Goal: Information Seeking & Learning: Find specific page/section

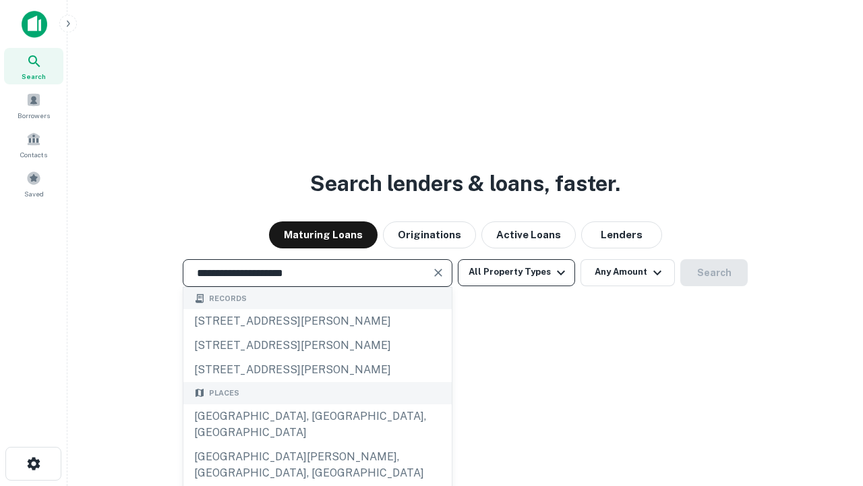
click at [317, 444] on div "[GEOGRAPHIC_DATA], [GEOGRAPHIC_DATA], [GEOGRAPHIC_DATA]" at bounding box center [317, 424] width 268 height 40
click at [517, 272] on button "All Property Types" at bounding box center [516, 272] width 117 height 27
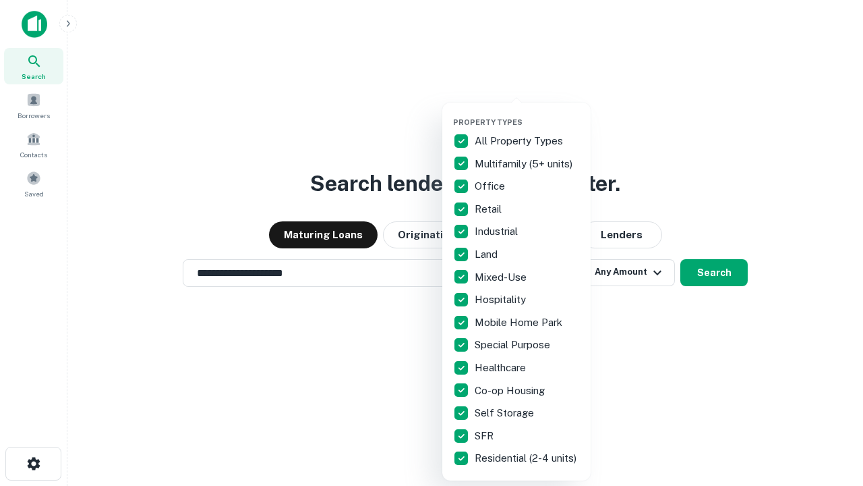
type input "**********"
click at [527, 113] on button "button" at bounding box center [527, 113] width 148 height 1
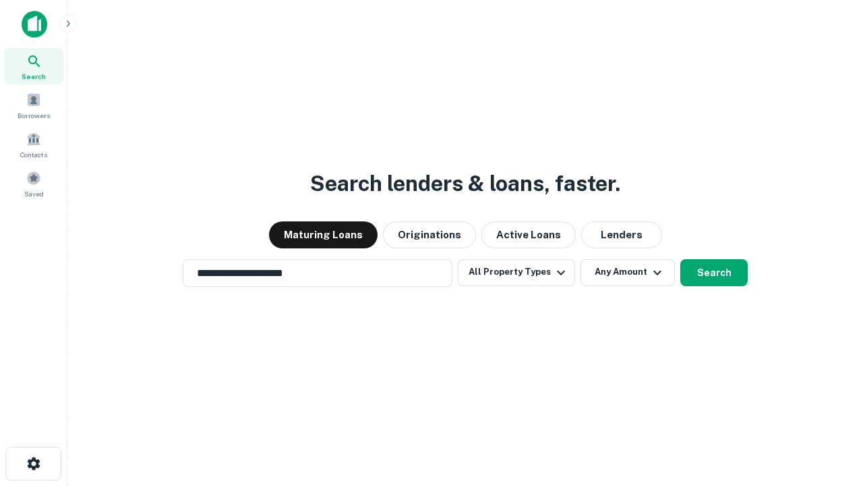
scroll to position [8, 163]
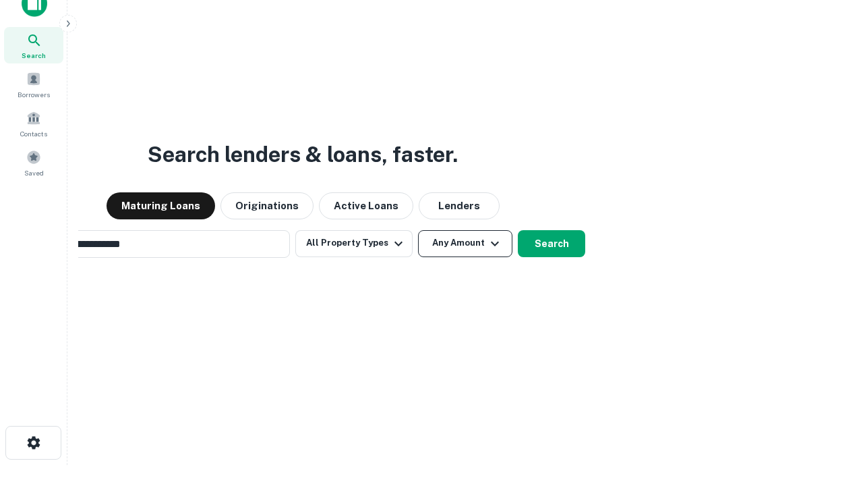
click at [418, 230] on button "Any Amount" at bounding box center [465, 243] width 94 height 27
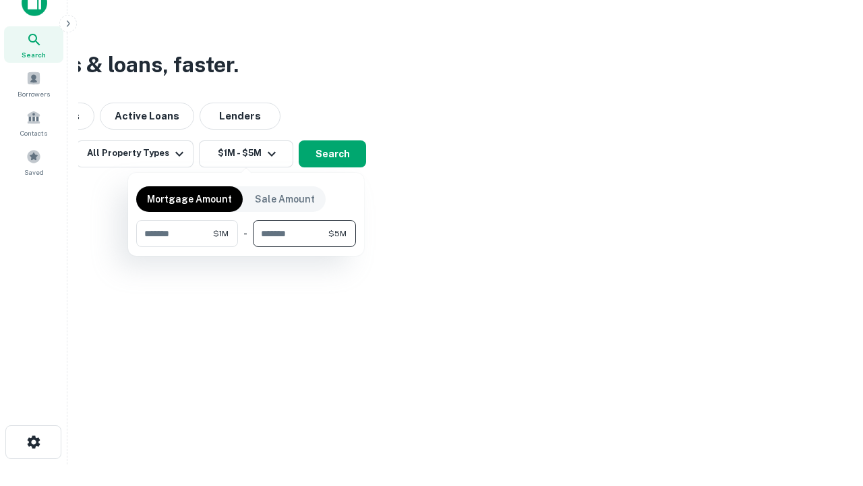
type input "*******"
click at [246, 247] on button "button" at bounding box center [246, 247] width 220 height 1
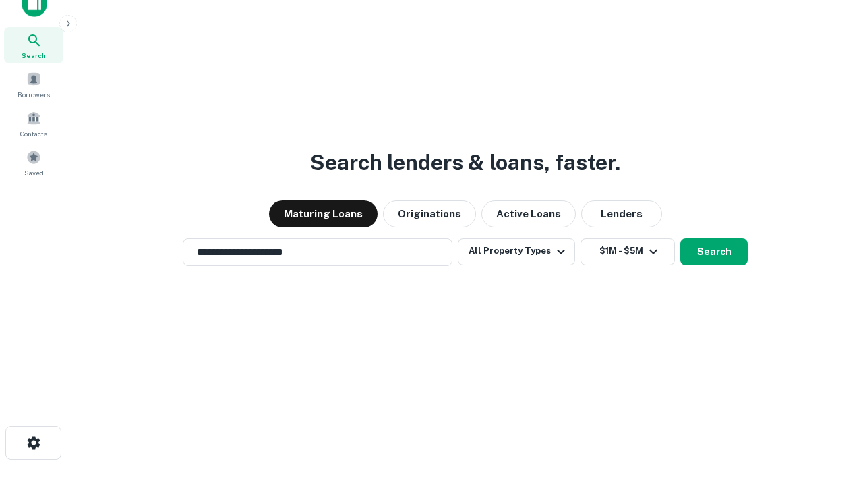
scroll to position [8, 249]
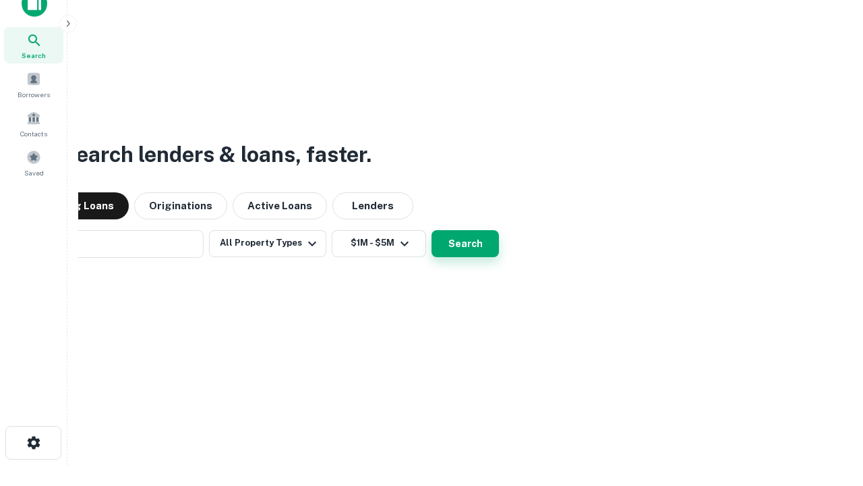
click at [432, 230] on button "Search" at bounding box center [465, 243] width 67 height 27
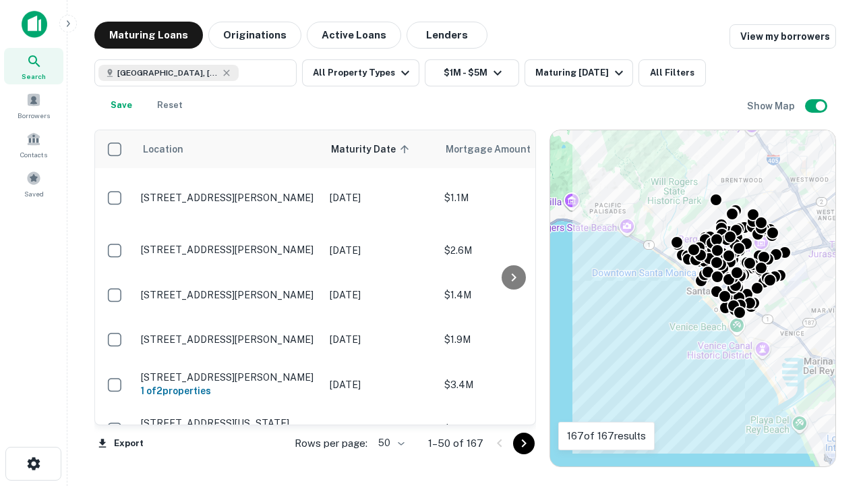
click at [389, 442] on body "Search Borrowers Contacts Saved Maturing Loans Originations Active Loans Lender…" at bounding box center [431, 243] width 863 height 486
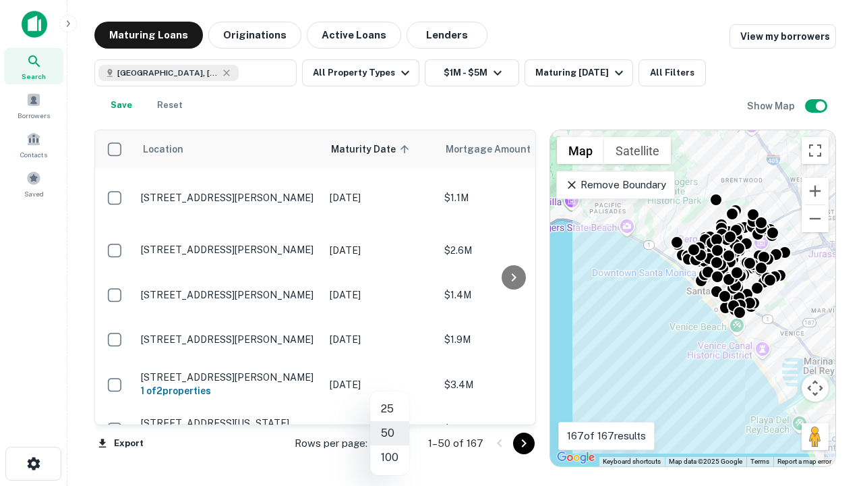
click at [390, 409] on li "25" at bounding box center [389, 408] width 39 height 24
